Goal: Check status: Check status

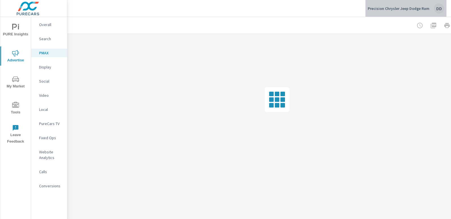
click at [440, 9] on div "DD" at bounding box center [439, 8] width 10 height 10
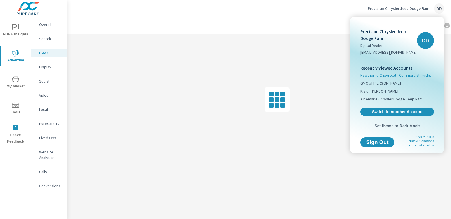
click at [396, 77] on span "Hawthorne Chevrolet - Commercial Trucks" at bounding box center [396, 76] width 71 height 6
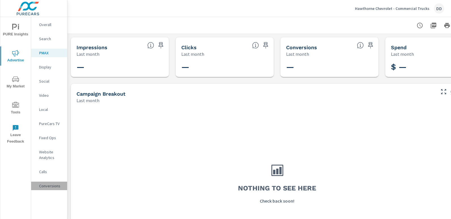
click at [54, 185] on p "Conversions" at bounding box center [51, 186] width 24 height 6
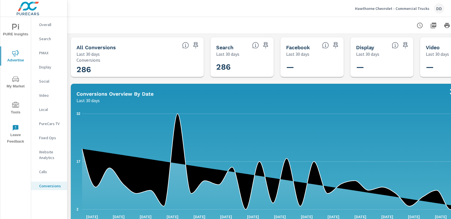
scroll to position [0, 40]
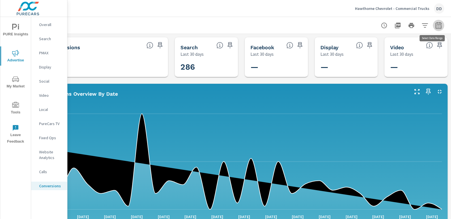
click at [437, 26] on icon "button" at bounding box center [439, 26] width 4 height 2
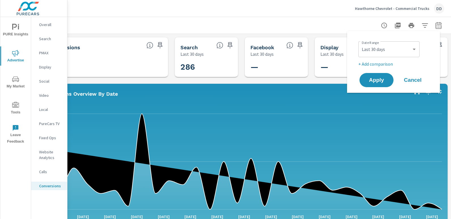
click at [394, 57] on div "Custom [DATE] Last week Last 7 days Last 14 days Last 30 days Last 45 days Last…" at bounding box center [389, 49] width 61 height 16
click at [393, 52] on select "Custom [DATE] Last week Last 7 days Last 14 days Last 30 days Last 45 days Last…" at bounding box center [389, 49] width 57 height 11
click at [361, 44] on select "Custom [DATE] Last week Last 7 days Last 14 days Last 30 days Last 45 days Last…" at bounding box center [389, 49] width 57 height 11
select select "Last month"
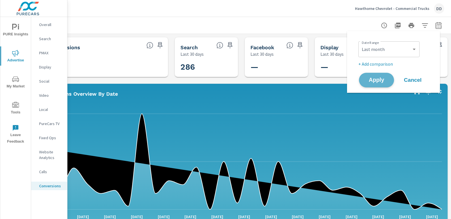
click at [376, 84] on button "Apply" at bounding box center [376, 80] width 35 height 15
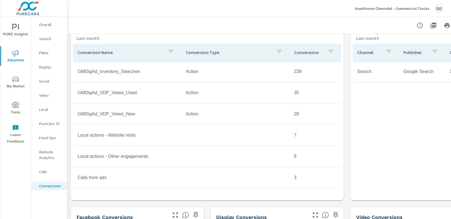
scroll to position [243, 0]
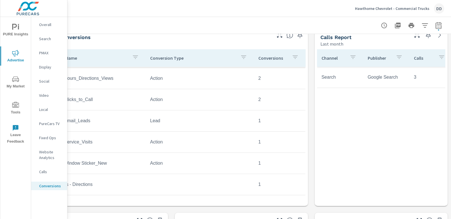
scroll to position [243, 0]
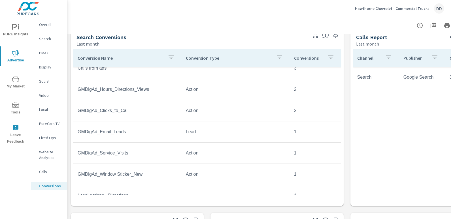
scroll to position [127, 0]
